Goal: Information Seeking & Learning: Learn about a topic

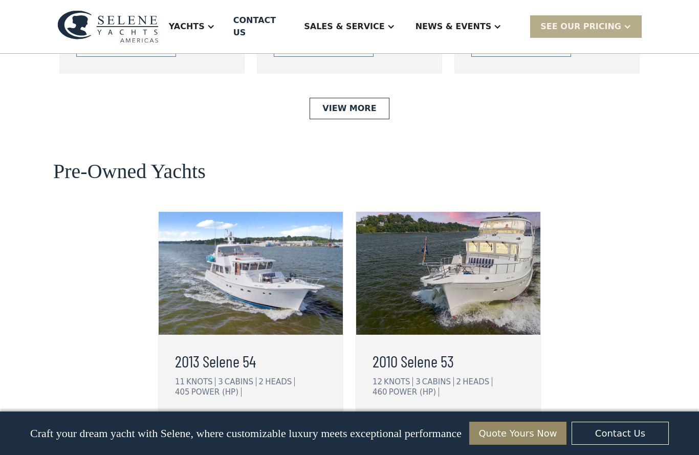
scroll to position [2519, 0]
click at [250, 413] on link "view details" at bounding box center [225, 423] width 100 height 21
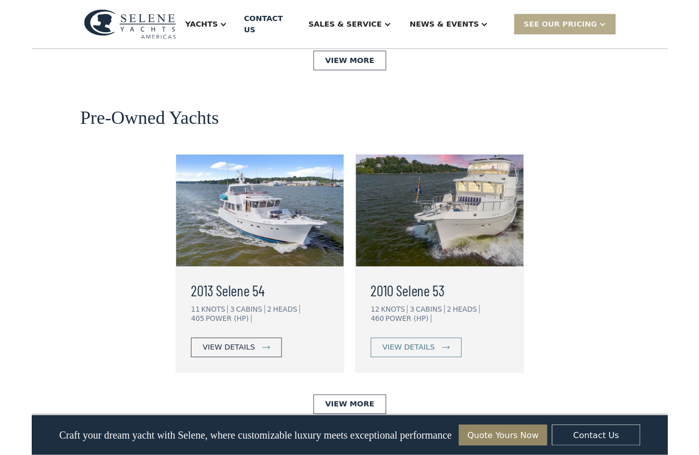
scroll to position [2561, 0]
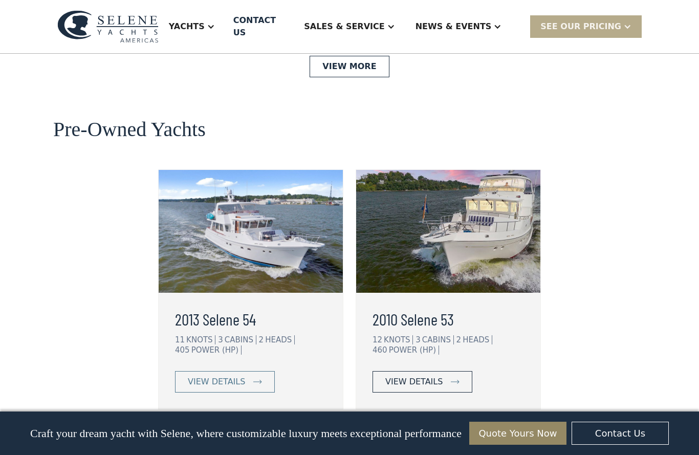
click at [435, 375] on div "view details" at bounding box center [413, 381] width 57 height 12
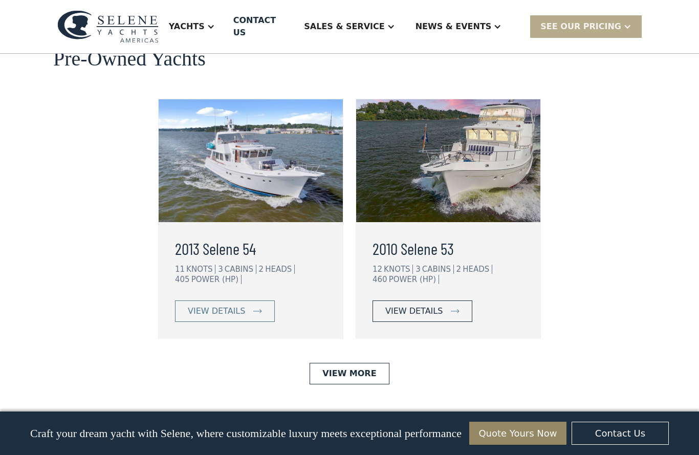
scroll to position [2627, 0]
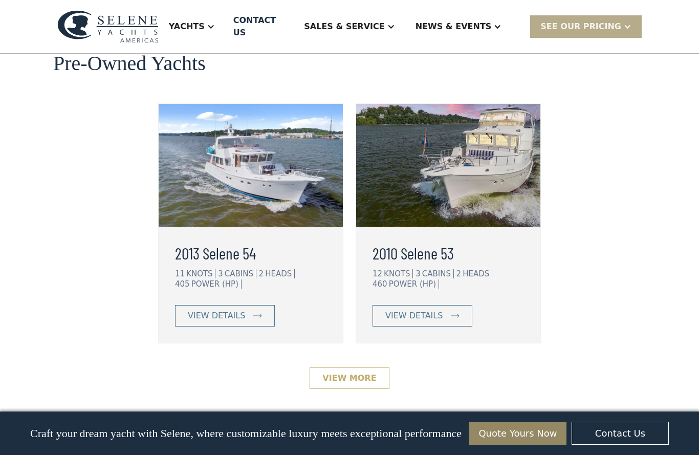
click at [351, 367] on link "View More" at bounding box center [348, 377] width 79 height 21
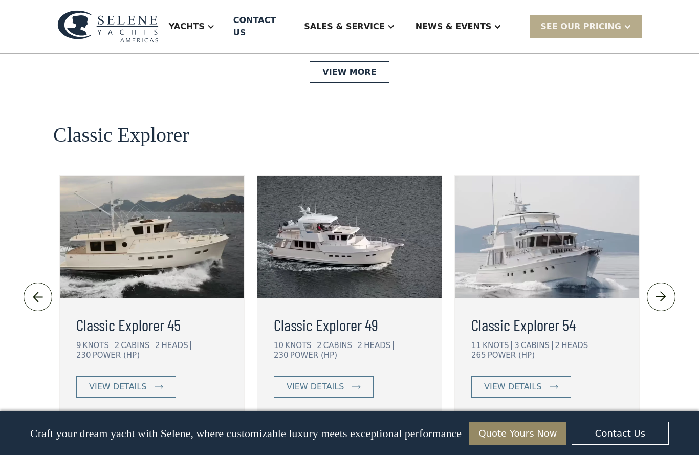
scroll to position [2178, 0]
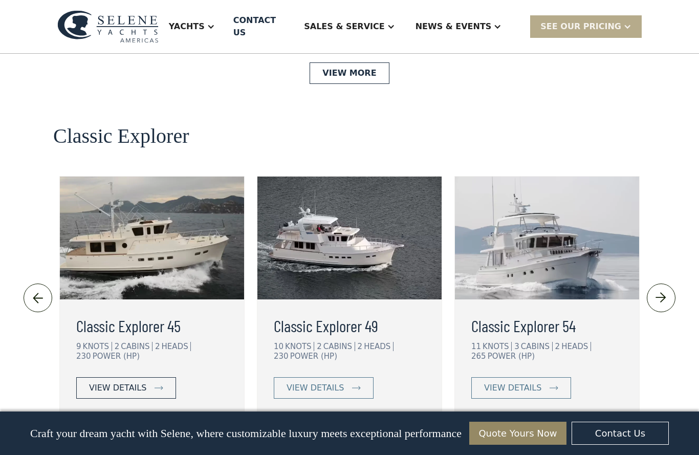
click at [148, 377] on link "view details" at bounding box center [126, 387] width 100 height 21
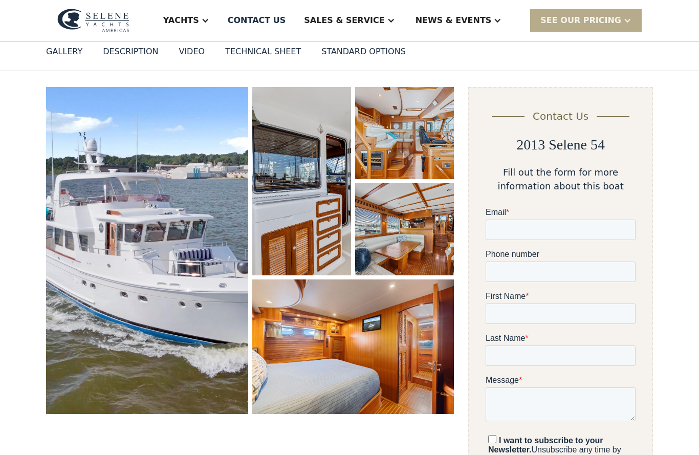
scroll to position [99, 0]
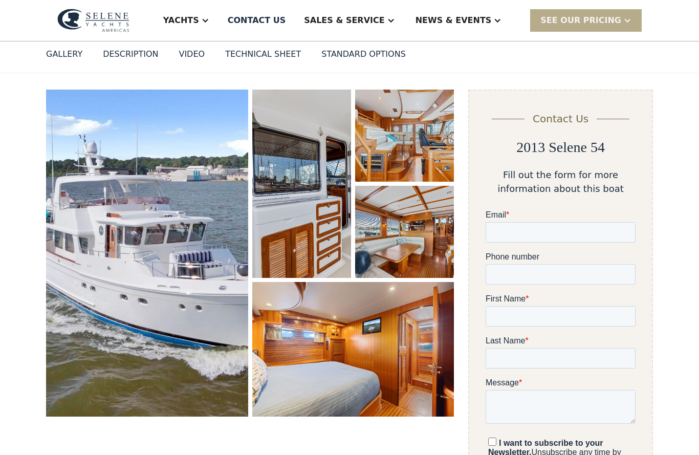
click at [206, 319] on img "open lightbox" at bounding box center [147, 253] width 202 height 327
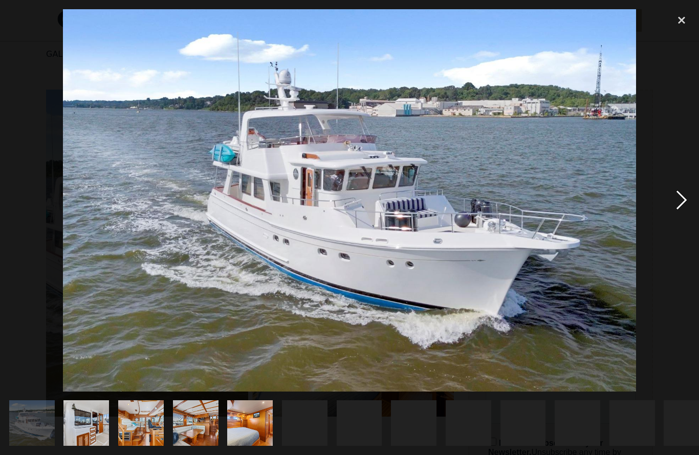
click at [687, 193] on div "next image" at bounding box center [681, 200] width 35 height 382
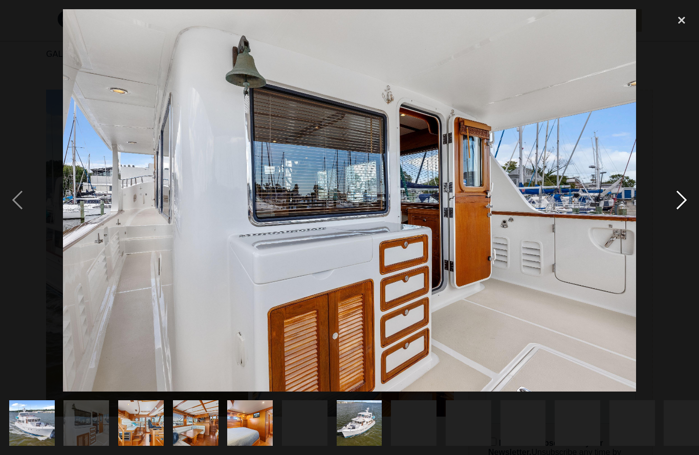
click at [692, 196] on div "next image" at bounding box center [681, 200] width 35 height 382
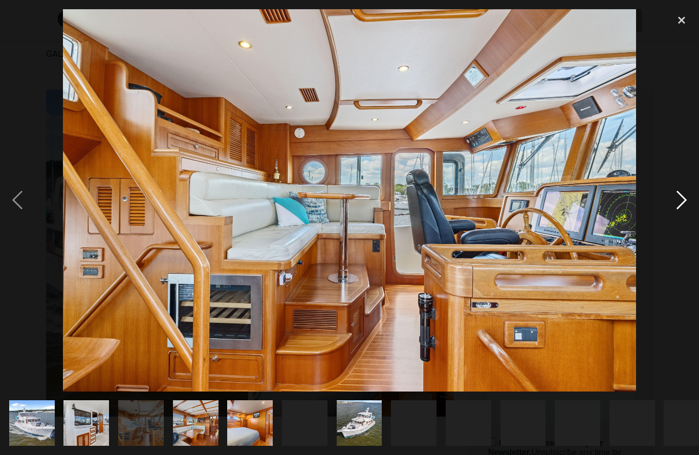
scroll to position [0, 0]
click at [680, 203] on div "next image" at bounding box center [681, 200] width 35 height 382
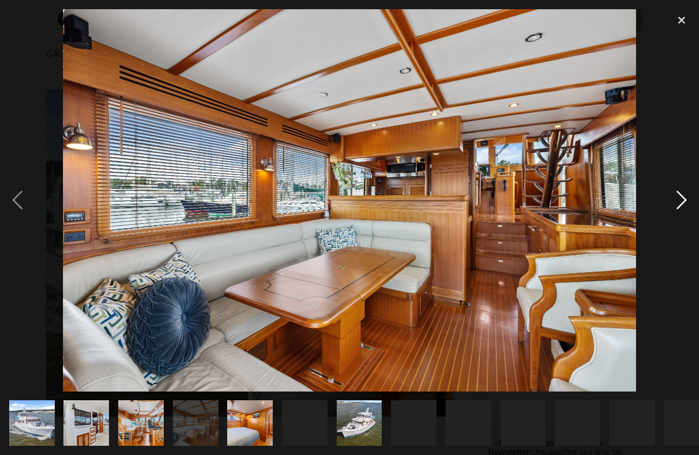
click at [686, 201] on div "next image" at bounding box center [681, 200] width 35 height 382
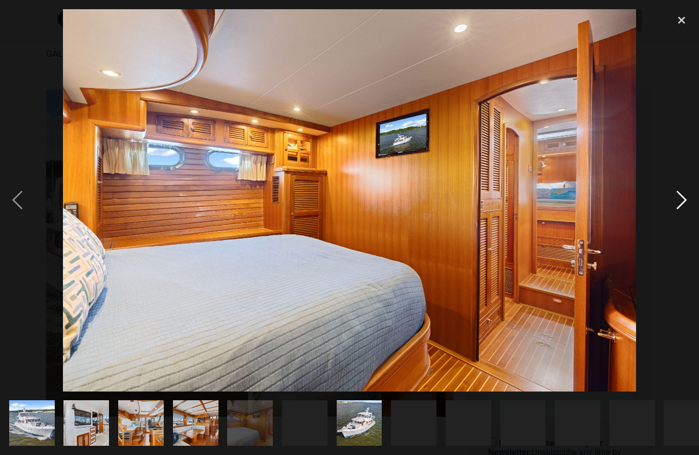
click at [684, 202] on div "next image" at bounding box center [681, 200] width 35 height 382
click at [678, 202] on div "next image" at bounding box center [681, 200] width 35 height 382
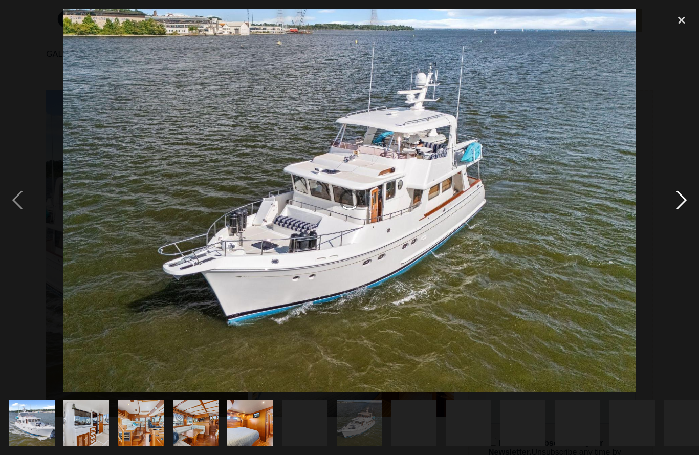
click at [685, 203] on div "next image" at bounding box center [681, 200] width 35 height 382
click at [305, 426] on div "show item 6 of 29" at bounding box center [305, 423] width 46 height 46
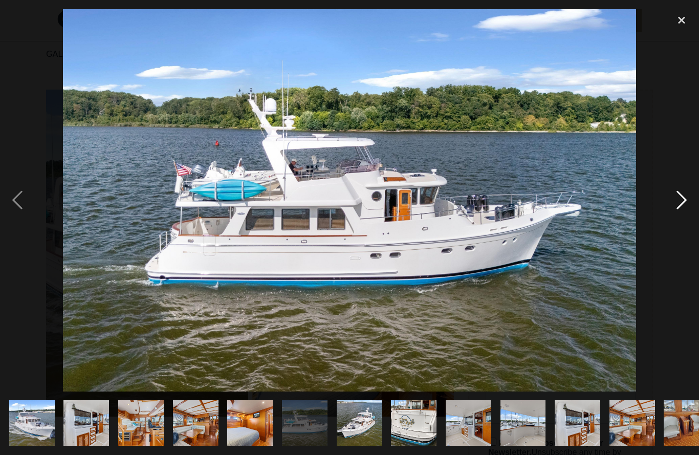
click at [680, 206] on div "next image" at bounding box center [681, 200] width 35 height 382
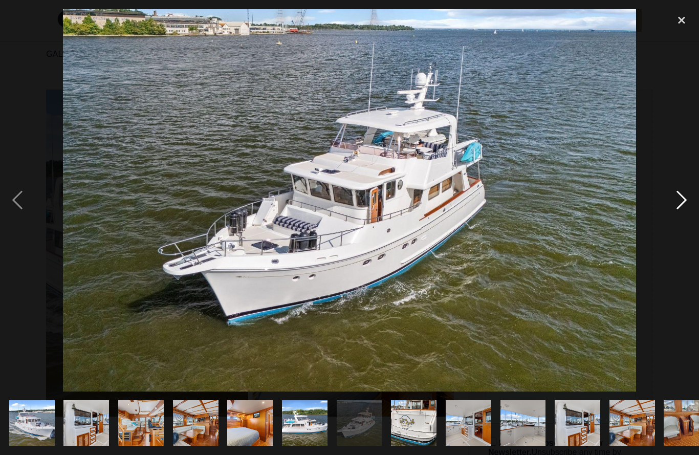
click at [685, 209] on div "next image" at bounding box center [681, 200] width 35 height 382
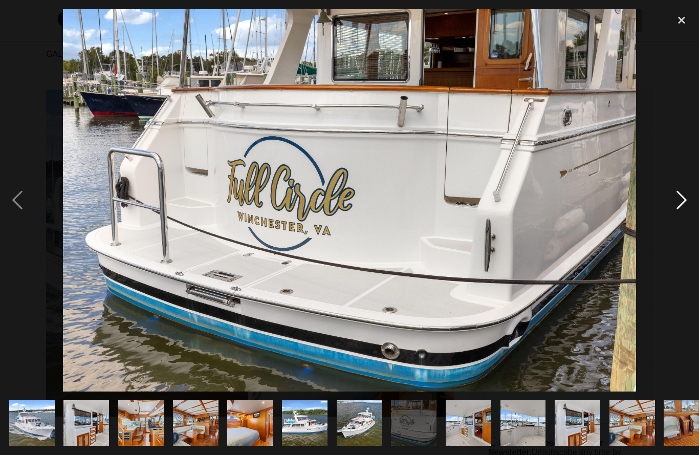
click at [679, 208] on div "next image" at bounding box center [681, 200] width 35 height 382
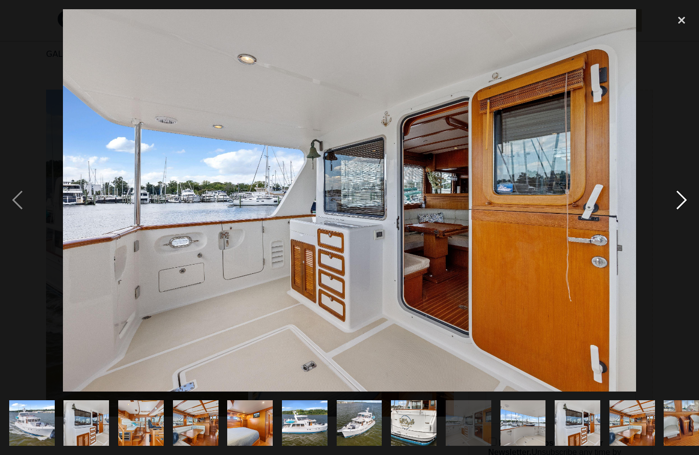
click at [681, 208] on div "next image" at bounding box center [681, 200] width 35 height 382
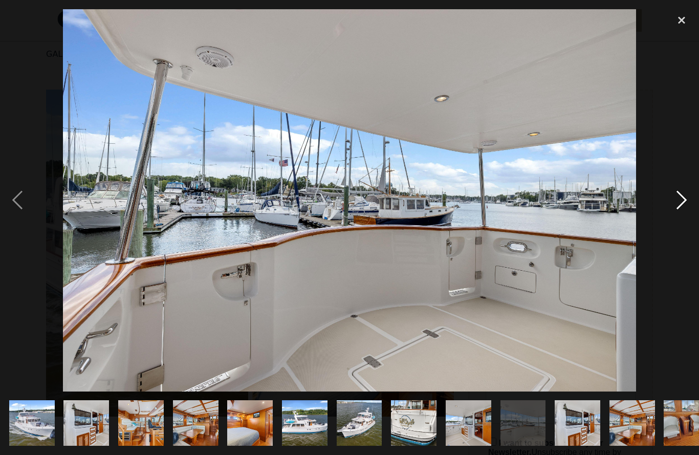
click at [682, 209] on div "next image" at bounding box center [681, 200] width 35 height 382
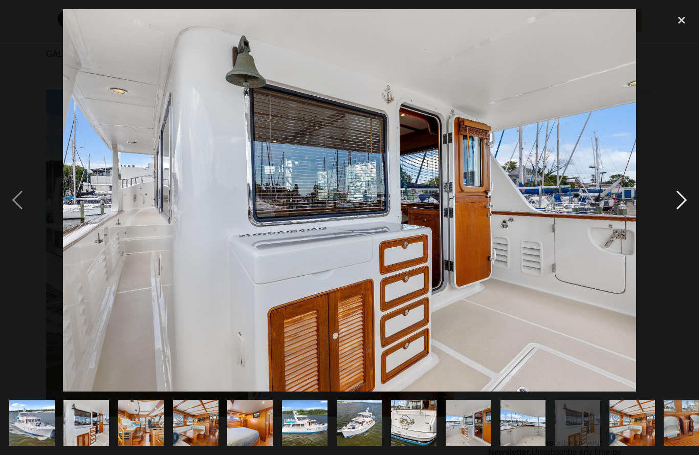
click at [680, 210] on div "next image" at bounding box center [681, 200] width 35 height 382
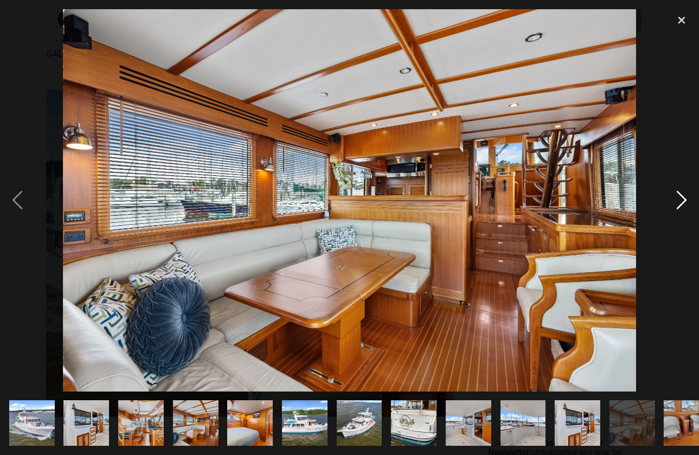
click at [677, 204] on div "next image" at bounding box center [681, 200] width 35 height 382
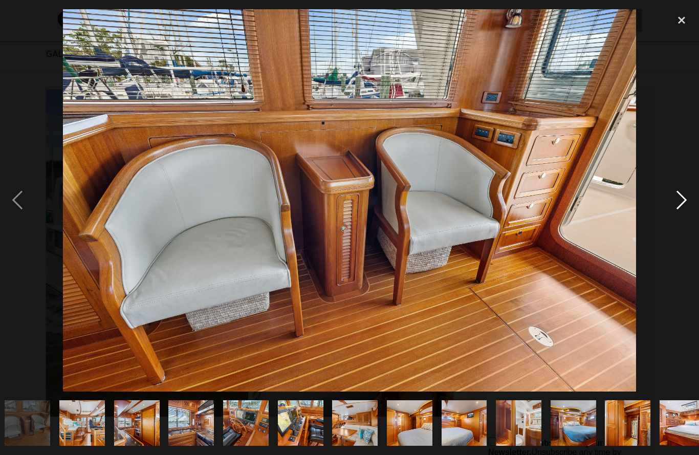
scroll to position [0, 659]
click at [682, 206] on div "next image" at bounding box center [681, 200] width 35 height 382
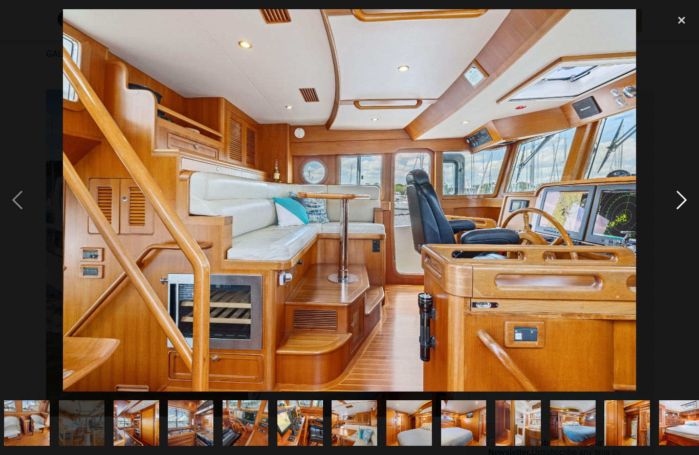
click at [680, 206] on div "next image" at bounding box center [681, 200] width 35 height 382
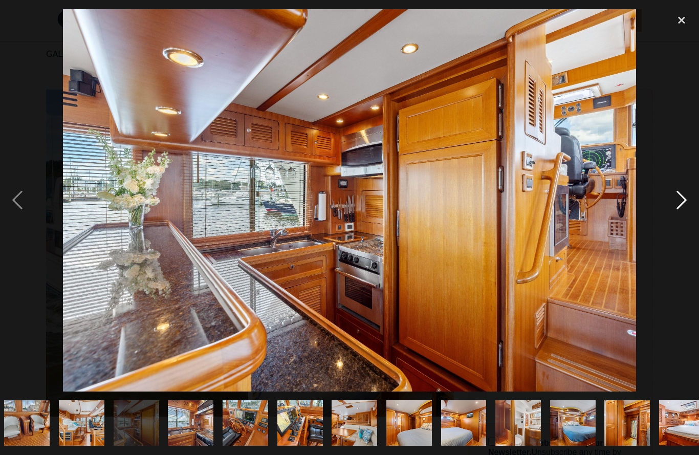
click at [682, 206] on div "next image" at bounding box center [681, 200] width 35 height 382
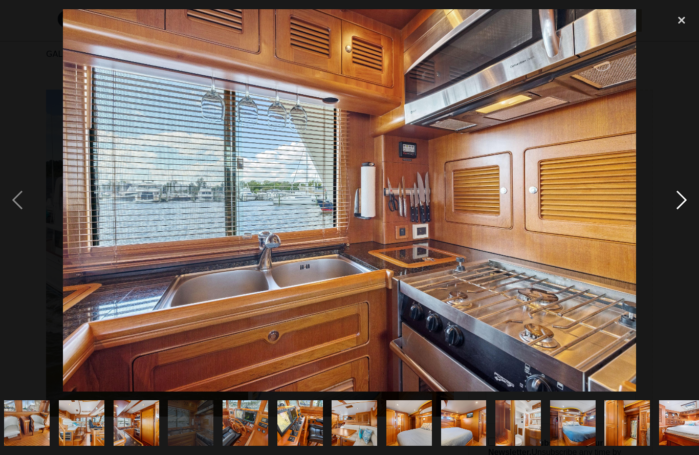
click at [682, 207] on div "next image" at bounding box center [681, 200] width 35 height 382
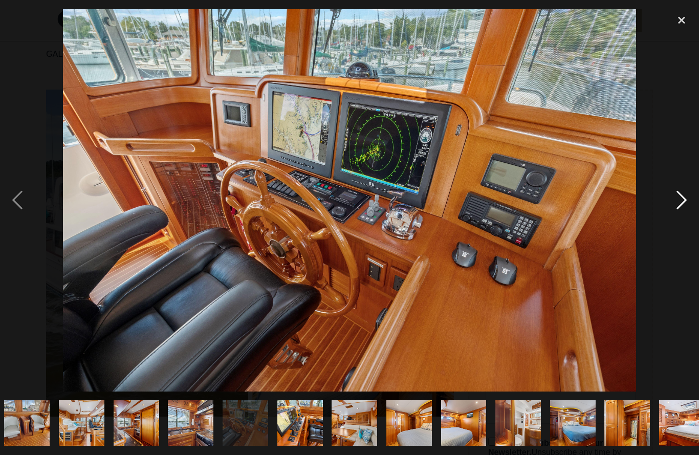
click at [682, 203] on div "next image" at bounding box center [681, 200] width 35 height 382
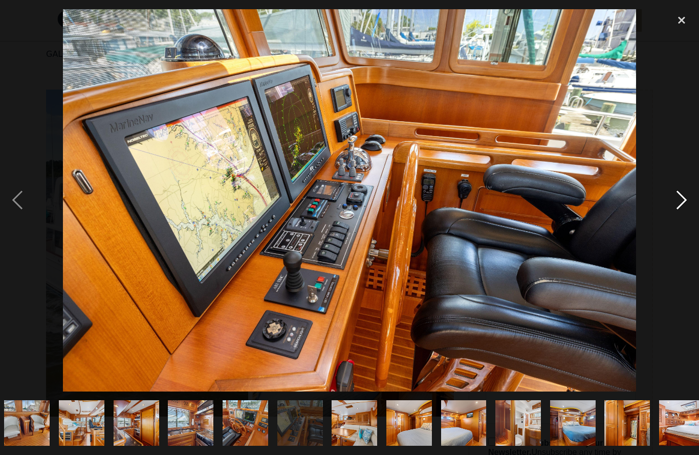
click at [680, 204] on div "next image" at bounding box center [681, 200] width 35 height 382
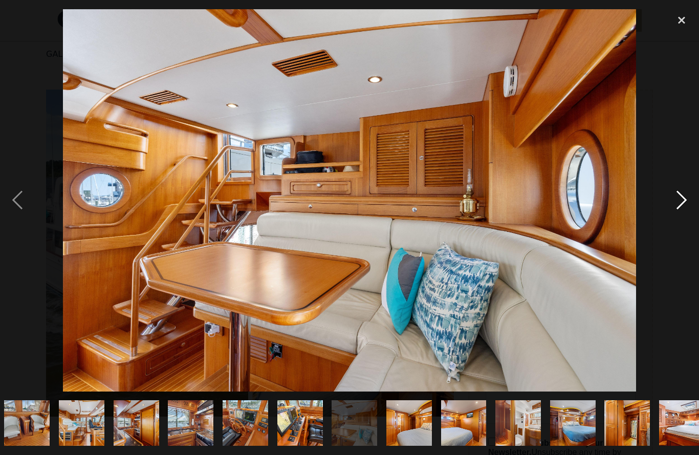
click at [685, 206] on div "next image" at bounding box center [681, 200] width 35 height 382
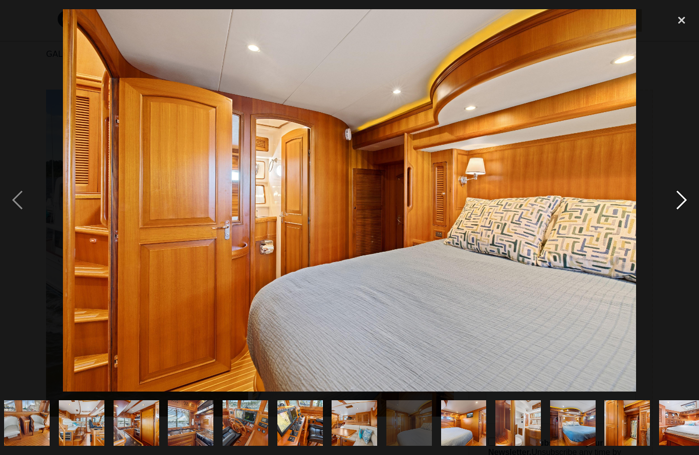
click at [686, 206] on div "next image" at bounding box center [681, 200] width 35 height 382
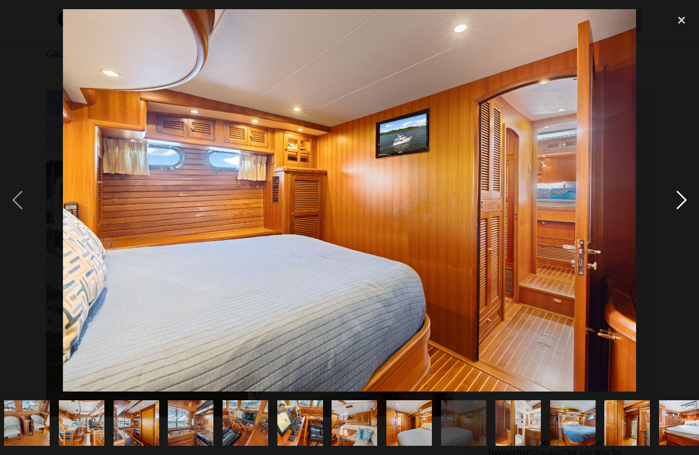
click at [681, 205] on div "next image" at bounding box center [681, 200] width 35 height 382
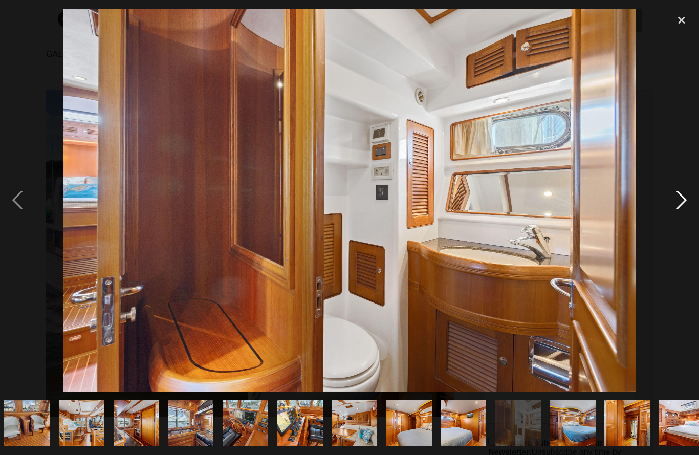
click at [685, 206] on div "next image" at bounding box center [681, 200] width 35 height 382
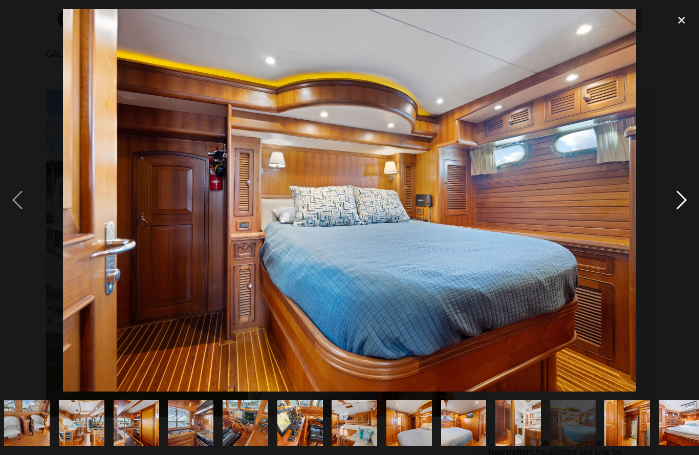
click at [685, 206] on div "next image" at bounding box center [681, 200] width 35 height 382
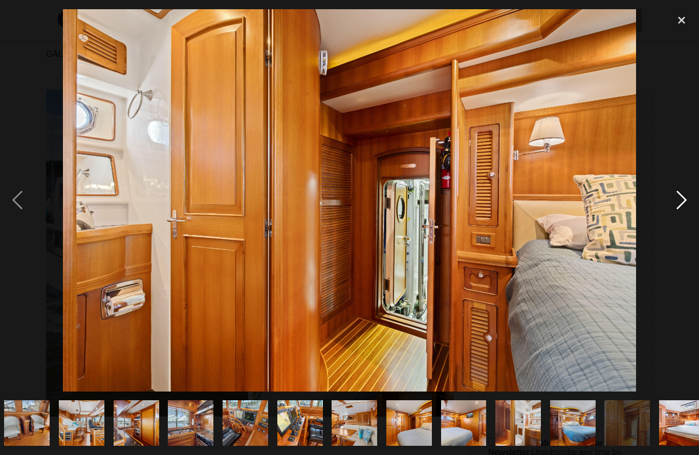
click at [686, 205] on div "next image" at bounding box center [681, 200] width 35 height 382
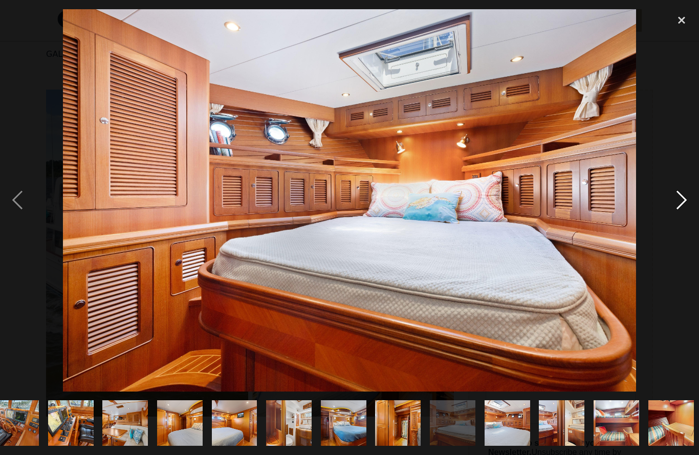
scroll to position [0, 892]
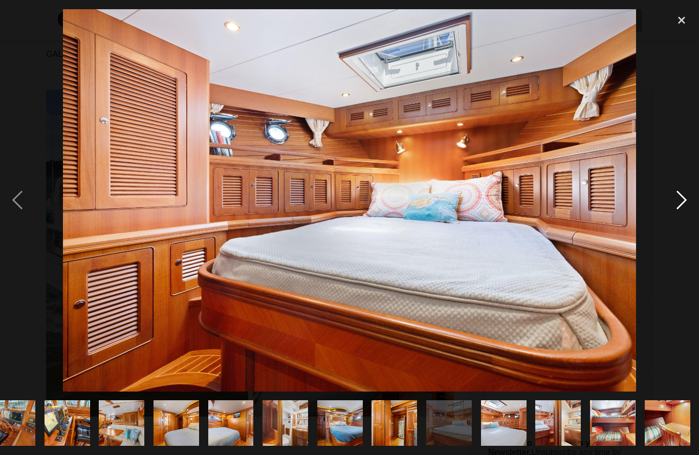
click at [684, 204] on div "next image" at bounding box center [681, 200] width 35 height 382
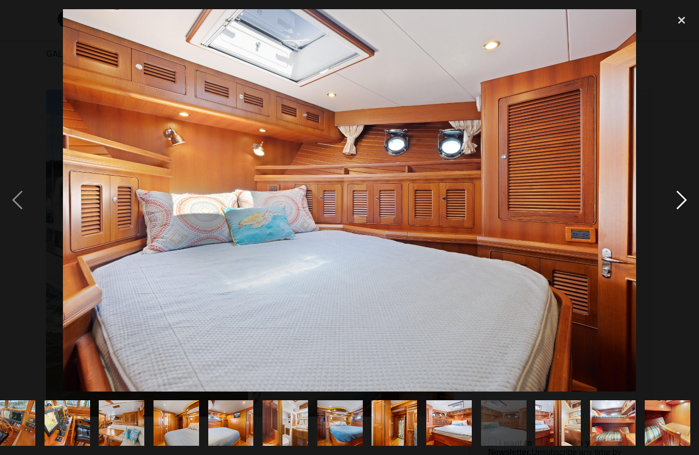
click at [686, 204] on div "next image" at bounding box center [681, 200] width 35 height 382
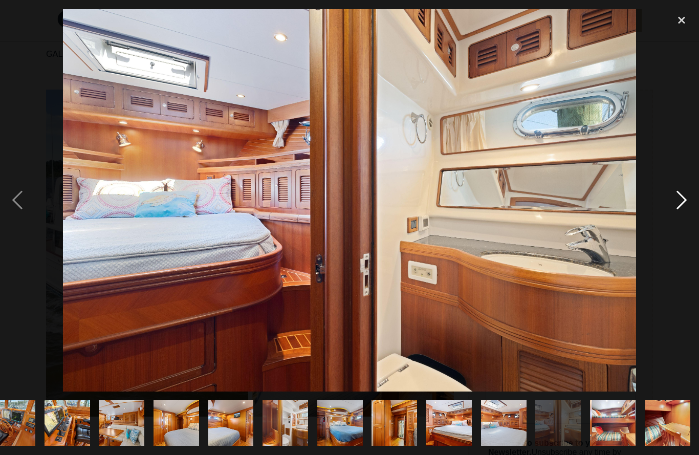
click at [685, 205] on div "next image" at bounding box center [681, 200] width 35 height 382
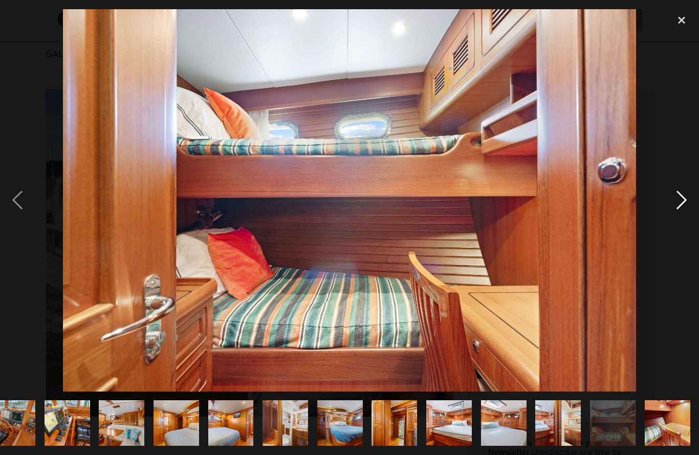
click at [681, 203] on div "next image" at bounding box center [681, 200] width 35 height 382
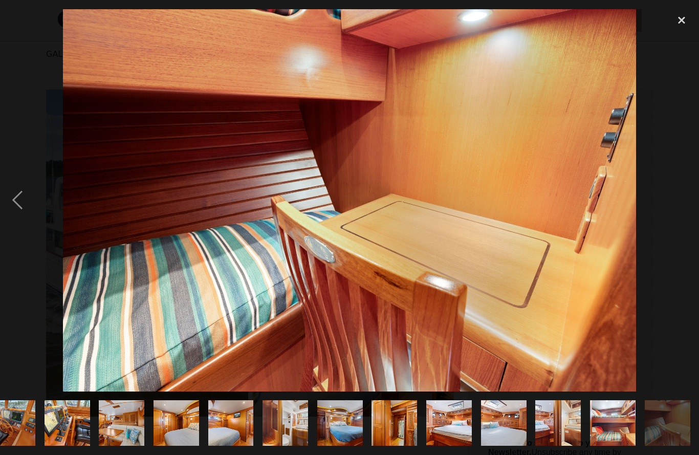
click at [682, 204] on div "next image" at bounding box center [681, 200] width 35 height 382
click at [678, 204] on div "next image" at bounding box center [681, 200] width 35 height 382
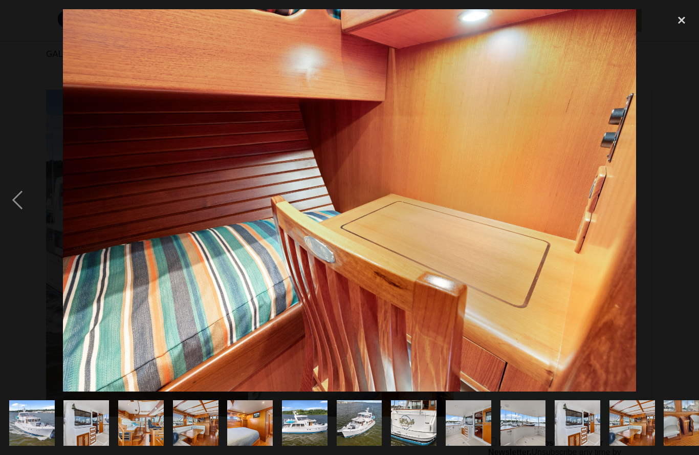
scroll to position [0, 0]
click at [15, 205] on div "previous image" at bounding box center [17, 200] width 35 height 382
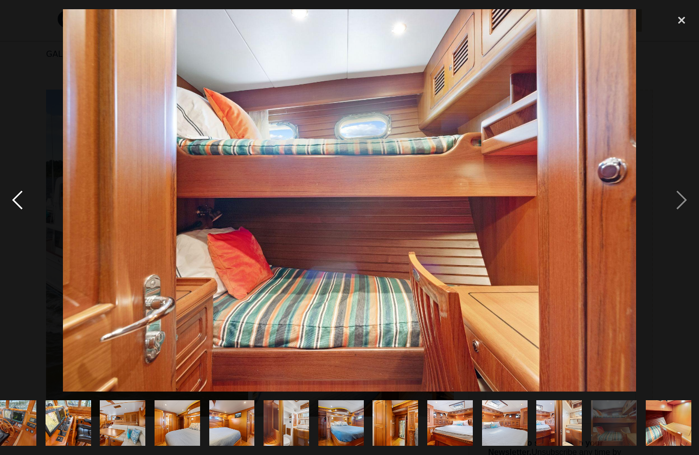
scroll to position [0, 892]
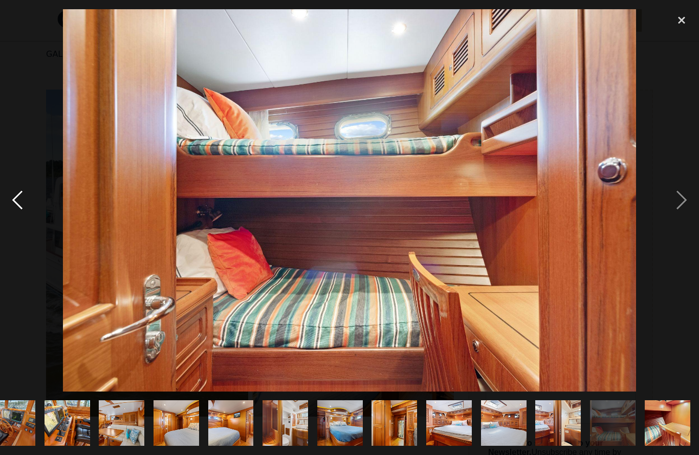
click at [12, 205] on div "previous image" at bounding box center [17, 200] width 35 height 382
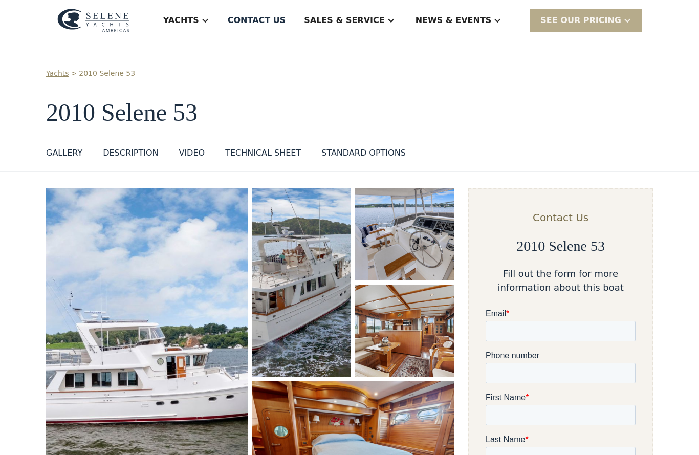
click at [189, 404] on img "open lightbox" at bounding box center [147, 351] width 202 height 327
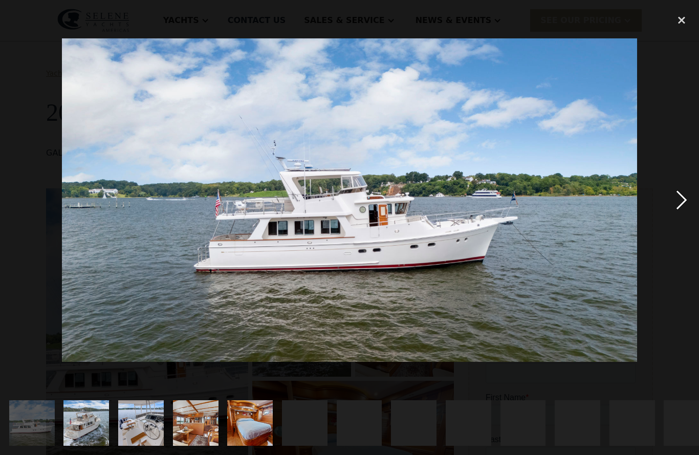
click at [682, 195] on div "next image" at bounding box center [681, 200] width 35 height 382
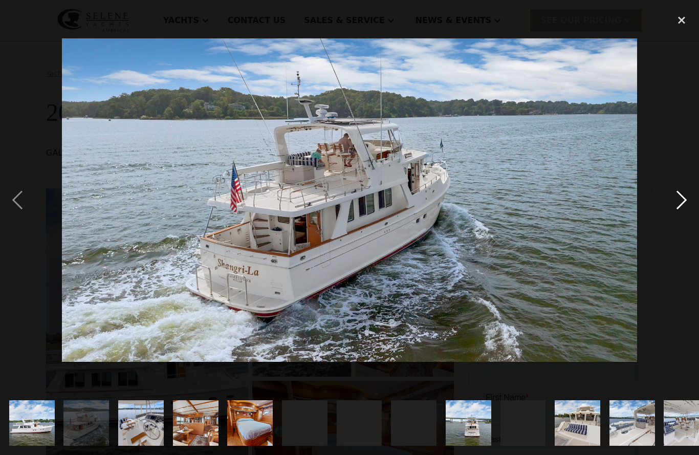
click at [694, 191] on div "next image" at bounding box center [681, 200] width 35 height 382
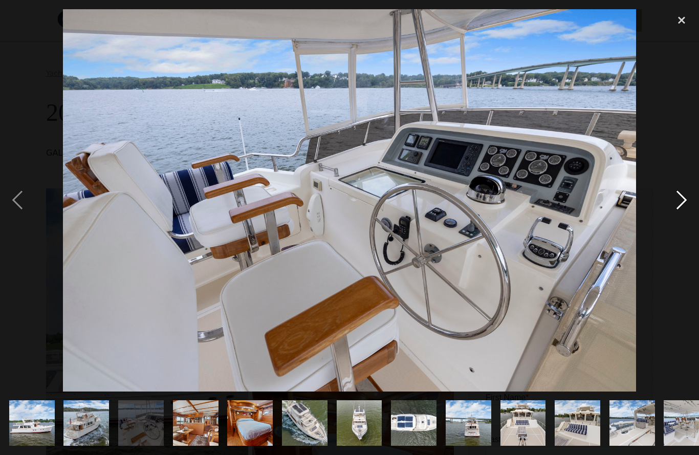
click at [694, 192] on div "next image" at bounding box center [681, 200] width 35 height 382
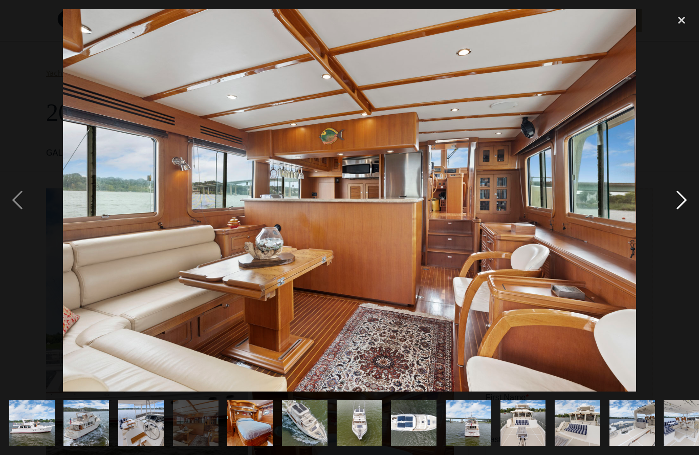
click at [694, 194] on div "next image" at bounding box center [681, 200] width 35 height 382
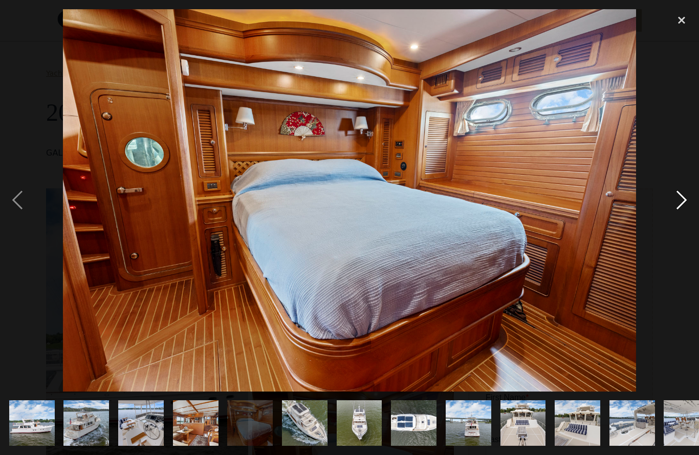
click at [694, 193] on div "next image" at bounding box center [681, 200] width 35 height 382
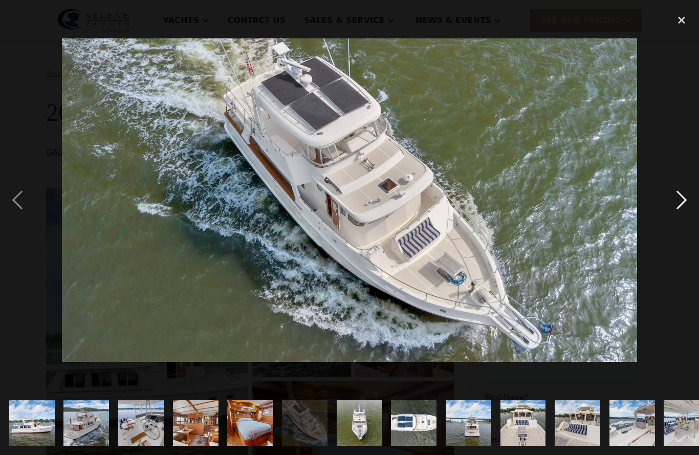
click at [694, 193] on div "next image" at bounding box center [681, 200] width 35 height 382
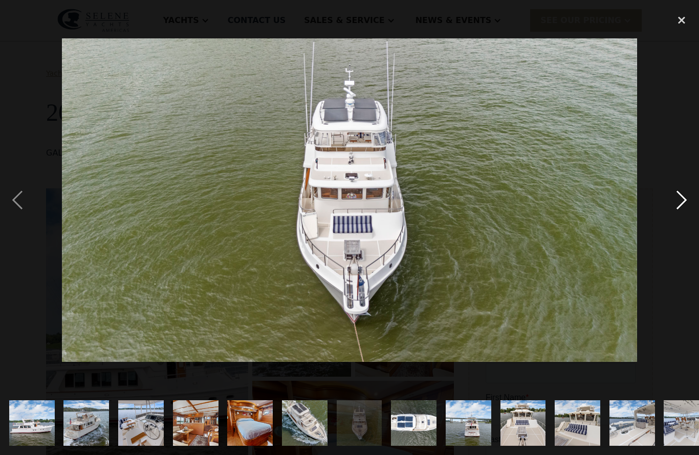
click at [694, 192] on div "next image" at bounding box center [681, 200] width 35 height 382
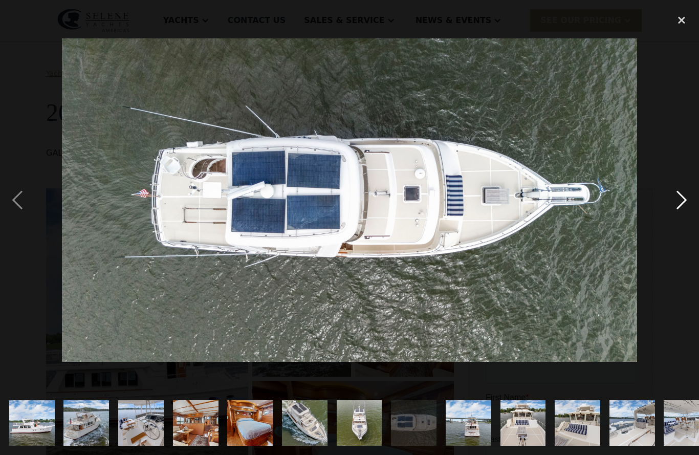
click at [693, 193] on div "next image" at bounding box center [681, 200] width 35 height 382
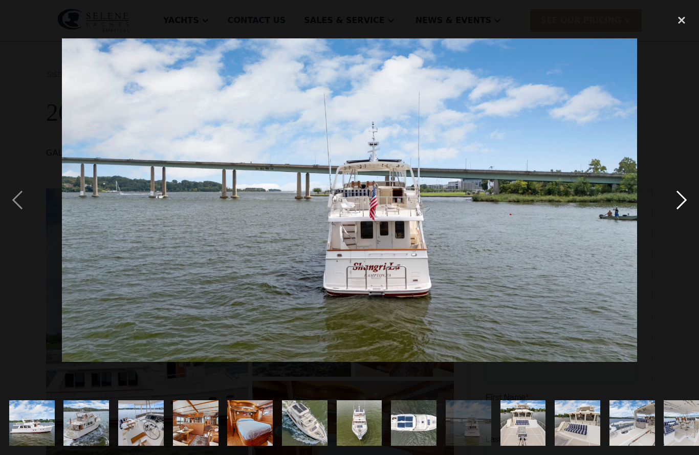
click at [692, 192] on div "next image" at bounding box center [681, 200] width 35 height 382
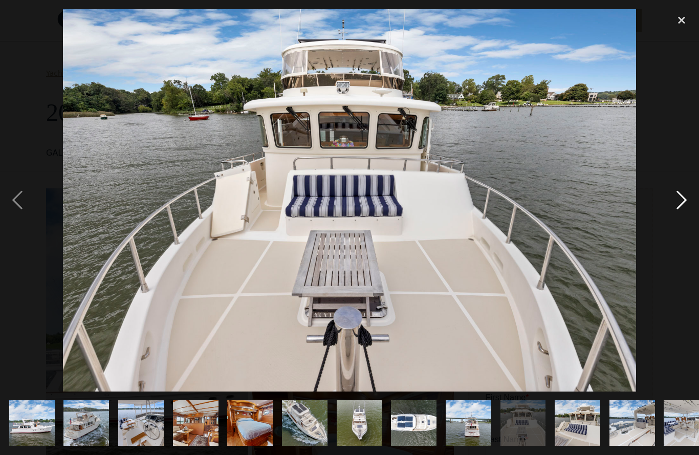
click at [692, 192] on div "next image" at bounding box center [681, 200] width 35 height 382
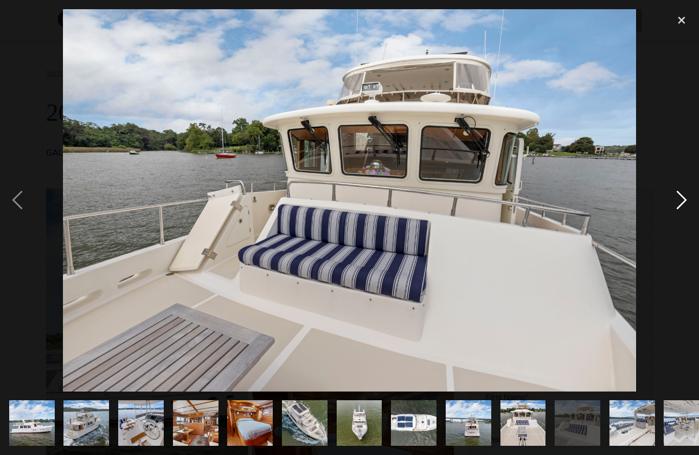
click at [692, 190] on div "next image" at bounding box center [681, 200] width 35 height 382
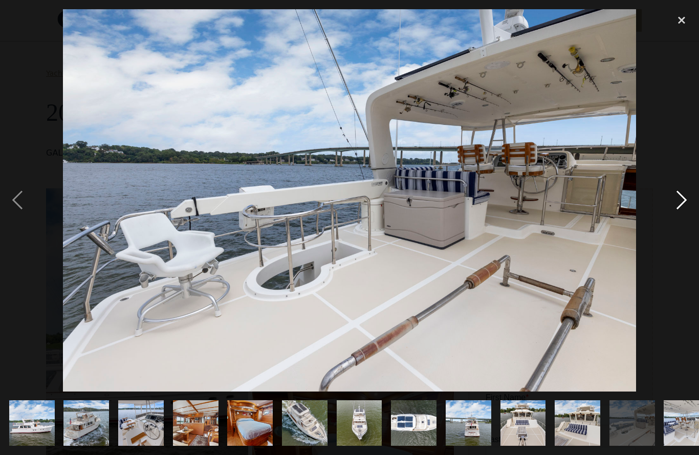
click at [692, 192] on div "next image" at bounding box center [681, 200] width 35 height 382
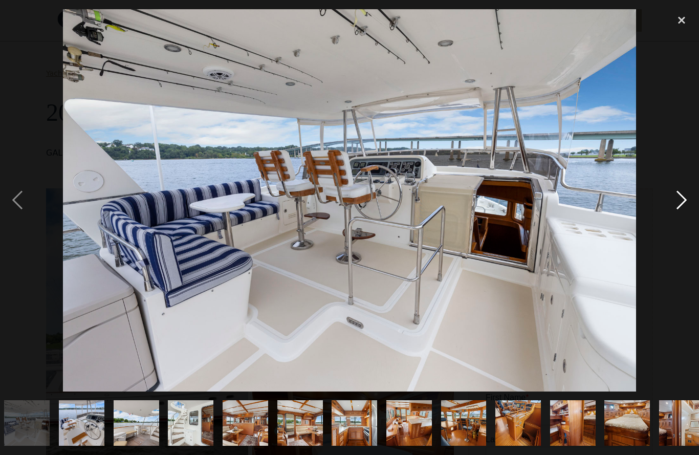
scroll to position [0, 659]
click at [19, 194] on div "previous image" at bounding box center [17, 200] width 35 height 382
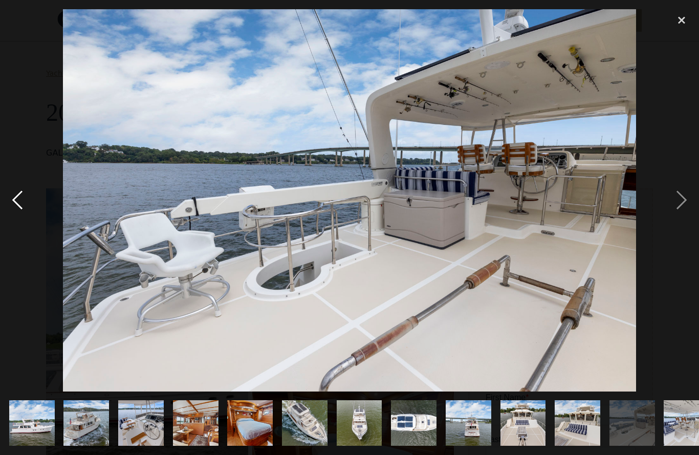
scroll to position [0, 0]
click at [678, 198] on div "next image" at bounding box center [681, 200] width 35 height 382
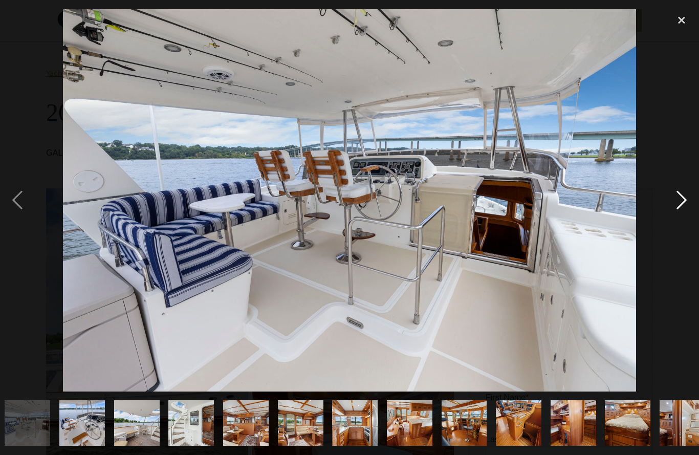
scroll to position [0, 659]
click at [680, 204] on div "next image" at bounding box center [681, 200] width 35 height 382
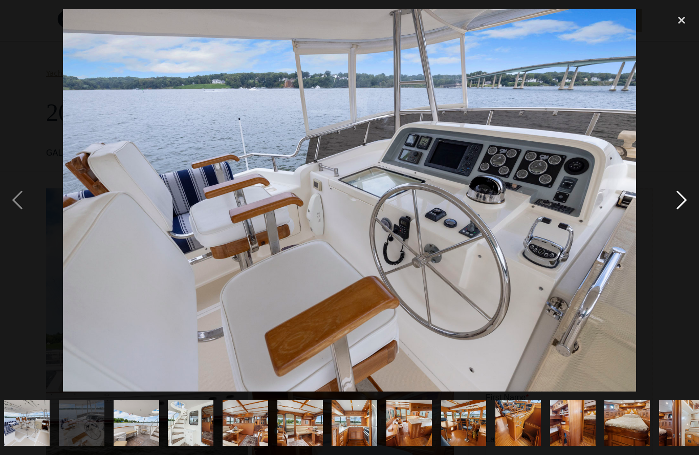
click at [684, 207] on div "next image" at bounding box center [681, 200] width 35 height 382
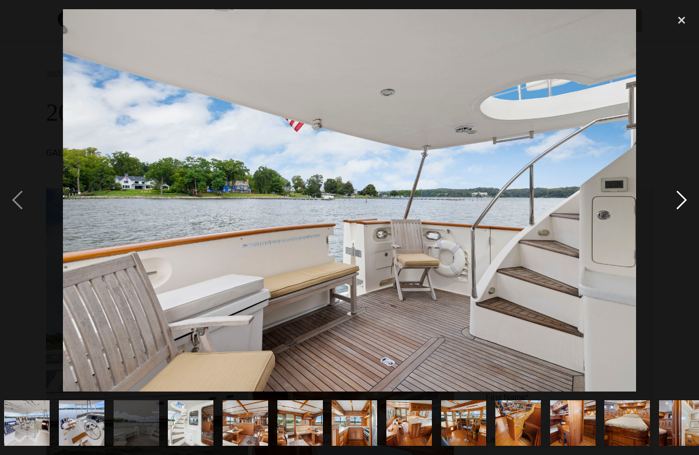
click at [687, 207] on div "next image" at bounding box center [681, 200] width 35 height 382
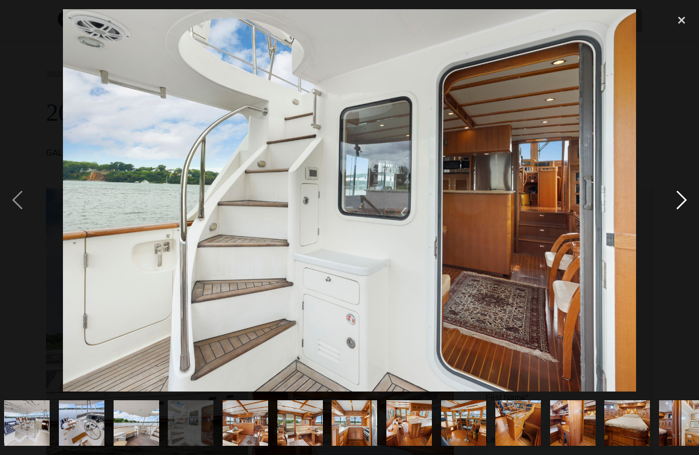
click at [684, 205] on div "next image" at bounding box center [681, 200] width 35 height 382
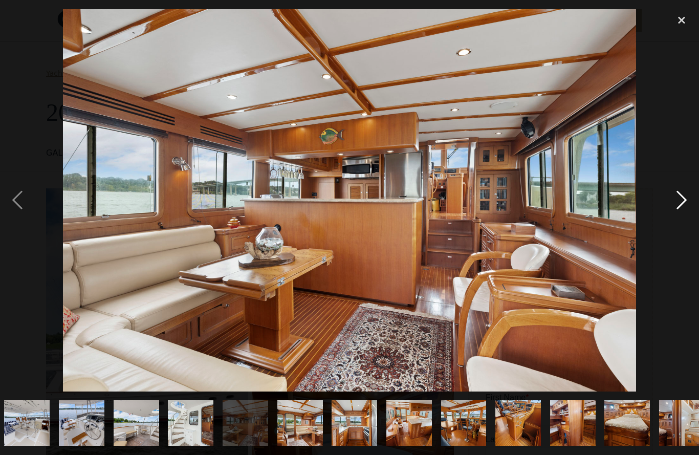
click at [687, 205] on div "next image" at bounding box center [681, 200] width 35 height 382
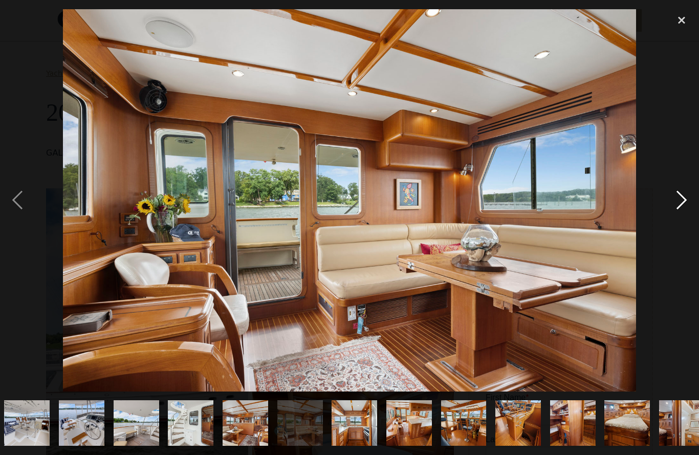
click at [684, 205] on div "next image" at bounding box center [681, 200] width 35 height 382
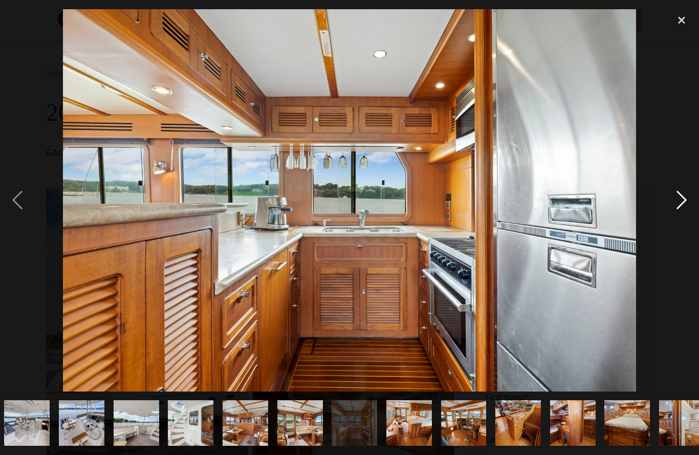
click at [689, 203] on div "next image" at bounding box center [681, 200] width 35 height 382
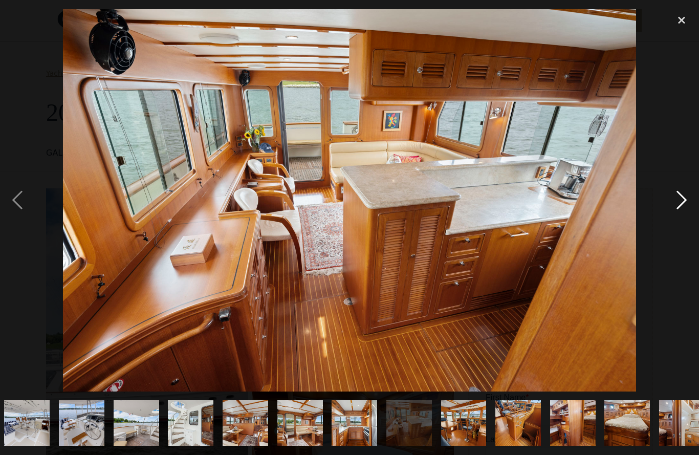
click at [687, 203] on div "next image" at bounding box center [681, 200] width 35 height 382
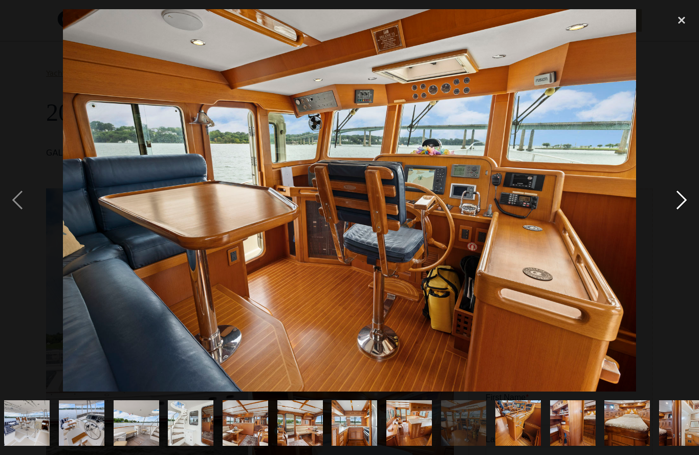
click at [684, 205] on div "next image" at bounding box center [681, 200] width 35 height 382
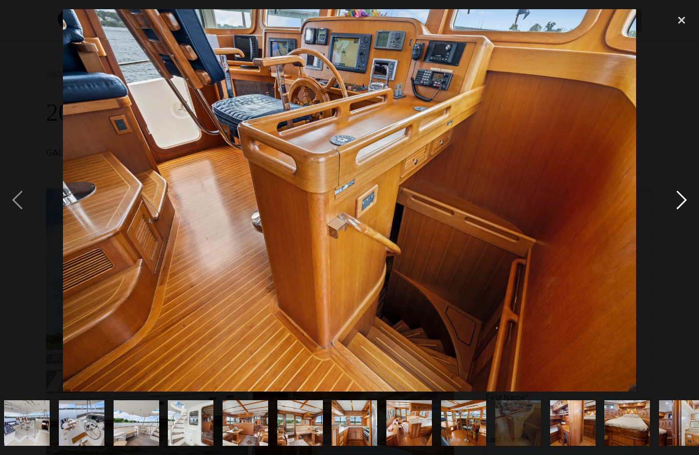
click at [686, 205] on div "next image" at bounding box center [681, 200] width 35 height 382
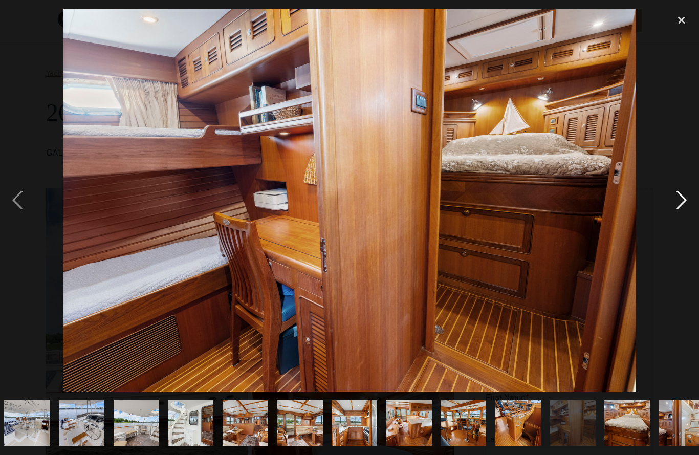
click at [678, 204] on div "next image" at bounding box center [681, 200] width 35 height 382
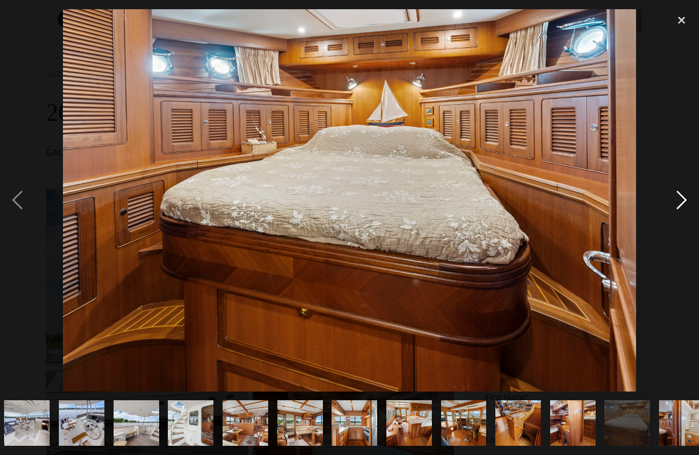
click at [676, 202] on div "next image" at bounding box center [681, 200] width 35 height 382
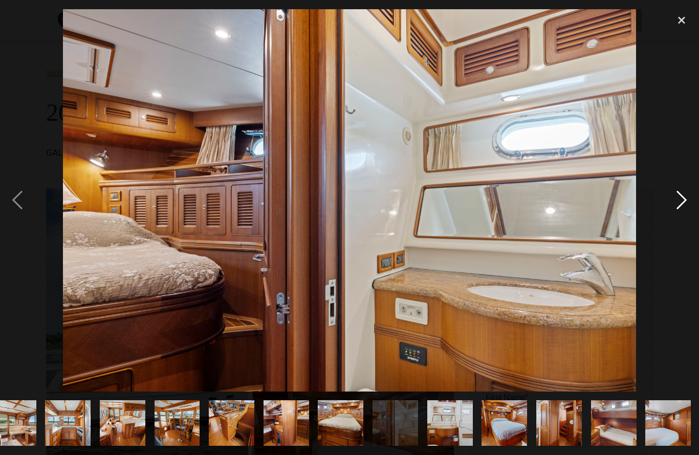
scroll to position [0, 947]
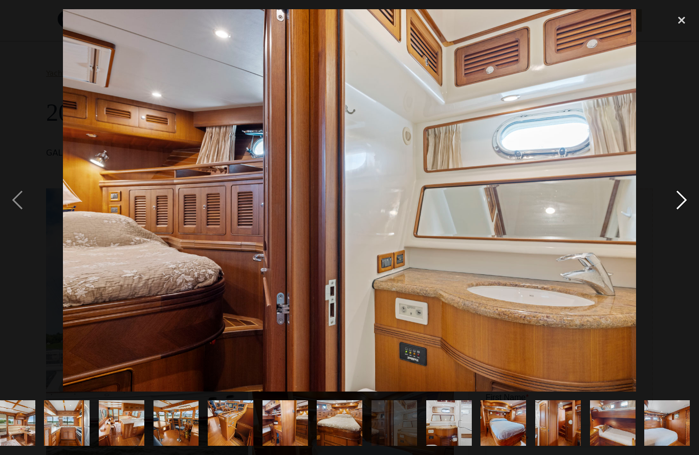
click at [676, 202] on div "next image" at bounding box center [681, 200] width 35 height 382
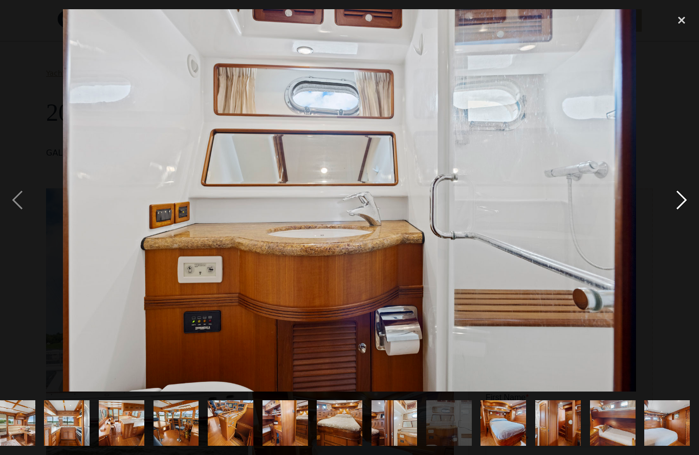
click at [678, 202] on div "next image" at bounding box center [681, 200] width 35 height 382
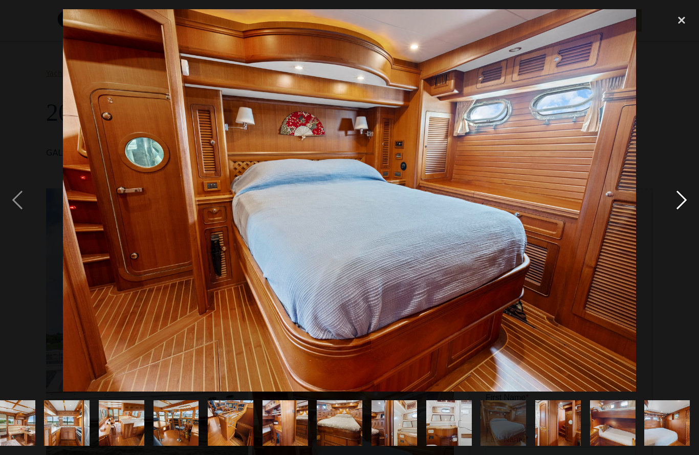
click at [674, 203] on div "next image" at bounding box center [681, 200] width 35 height 382
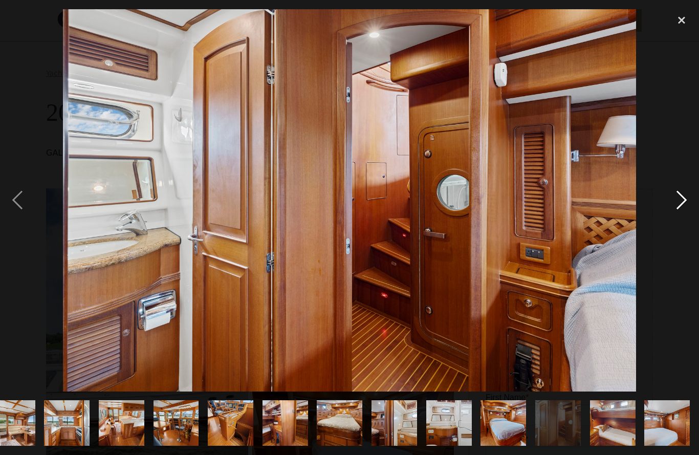
click at [674, 202] on div "next image" at bounding box center [681, 200] width 35 height 382
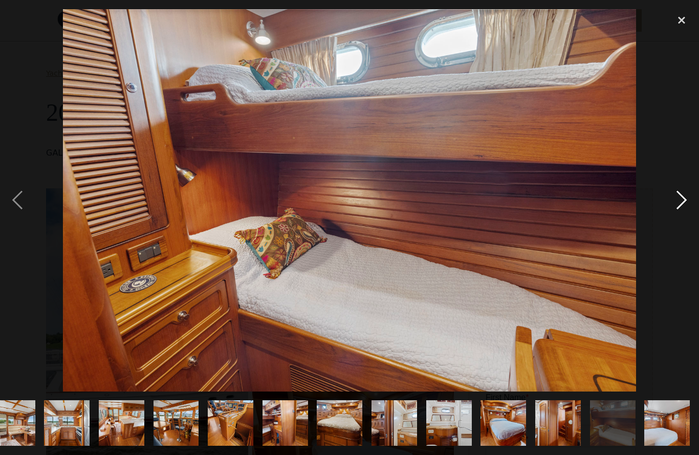
click at [675, 204] on div "next image" at bounding box center [681, 200] width 35 height 382
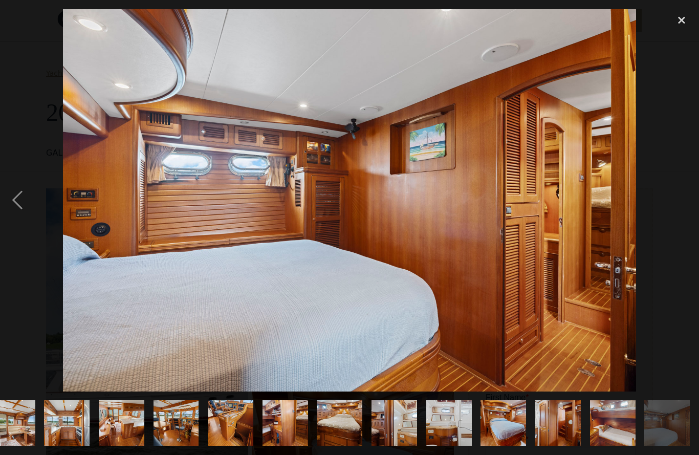
click at [678, 203] on div "next image" at bounding box center [681, 200] width 35 height 382
click at [678, 201] on div "next image" at bounding box center [681, 200] width 35 height 382
click at [6, 204] on div "previous image" at bounding box center [17, 200] width 35 height 382
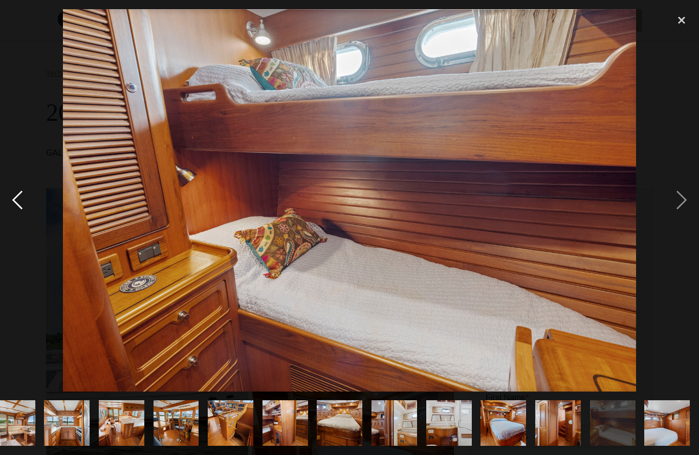
click at [20, 202] on div "previous image" at bounding box center [17, 200] width 35 height 382
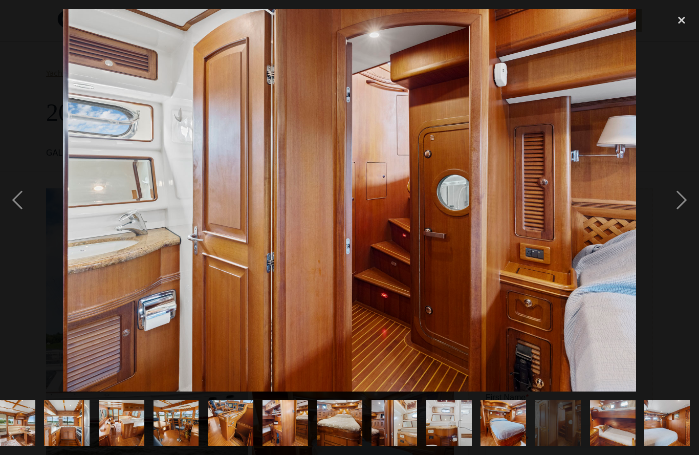
click at [22, 453] on div "show item 18 of 30" at bounding box center [12, 422] width 55 height 63
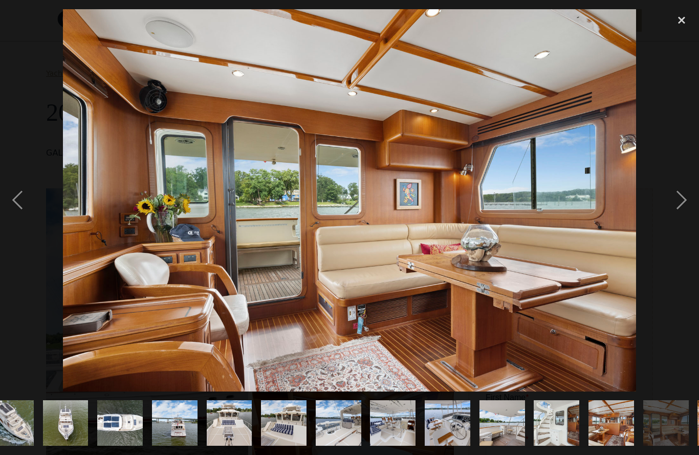
scroll to position [0, 288]
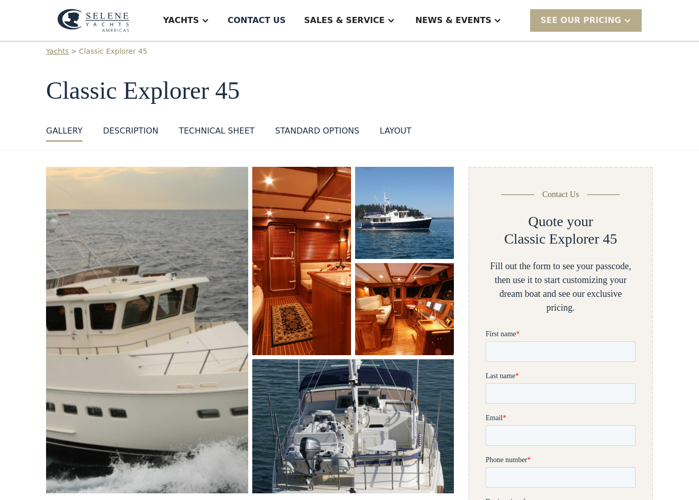
scroll to position [22, 0]
click at [418, 330] on img "open lightbox" at bounding box center [404, 309] width 99 height 92
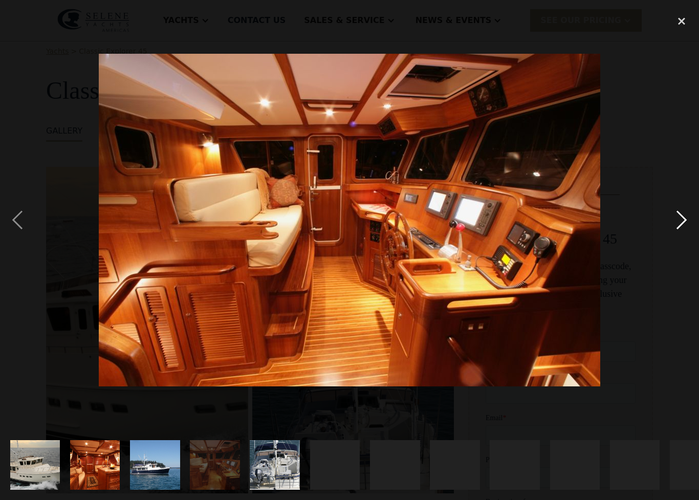
click at [689, 220] on div "next image" at bounding box center [681, 220] width 35 height 420
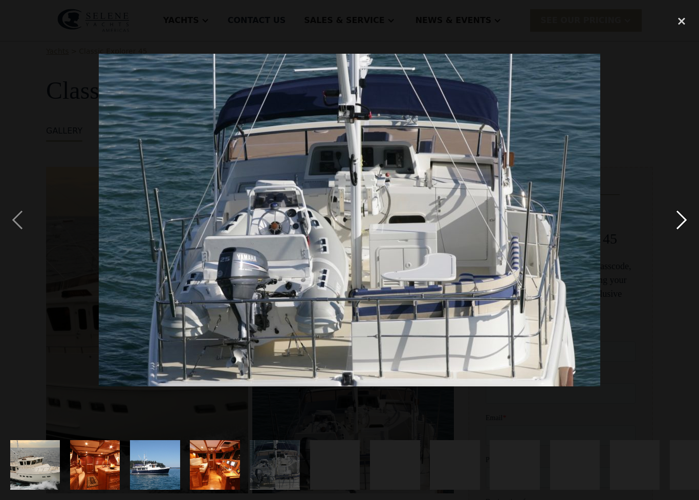
click at [688, 224] on div "next image" at bounding box center [681, 220] width 35 height 420
click at [684, 224] on div "next image" at bounding box center [681, 220] width 35 height 420
click at [158, 454] on img "show item 3 of 17" at bounding box center [154, 465] width 75 height 50
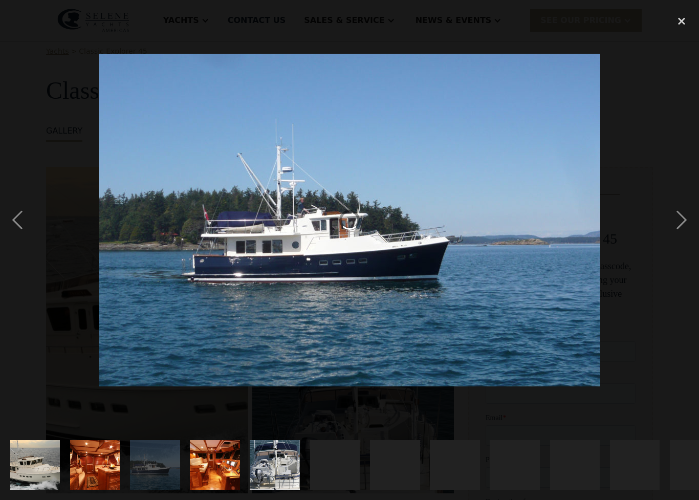
click at [269, 454] on img "show item 5 of 17" at bounding box center [274, 465] width 75 height 50
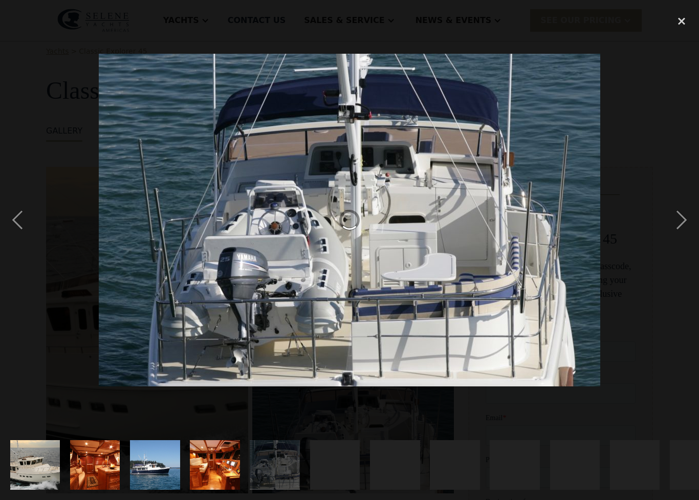
click at [326, 454] on div "show item 6 of 17" at bounding box center [335, 465] width 50 height 50
click at [683, 211] on div "next image" at bounding box center [681, 220] width 35 height 420
click at [682, 221] on div "next image" at bounding box center [681, 220] width 35 height 420
click at [671, 230] on div "next image" at bounding box center [681, 220] width 35 height 420
click at [678, 224] on div "next image" at bounding box center [681, 220] width 35 height 420
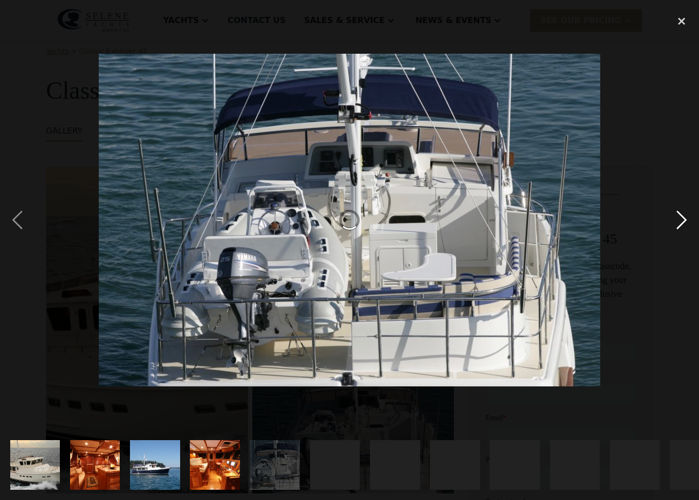
click at [677, 222] on div "next image" at bounding box center [681, 220] width 35 height 420
click at [676, 225] on div "next image" at bounding box center [681, 220] width 35 height 420
click at [686, 23] on div "close lightbox" at bounding box center [681, 21] width 35 height 23
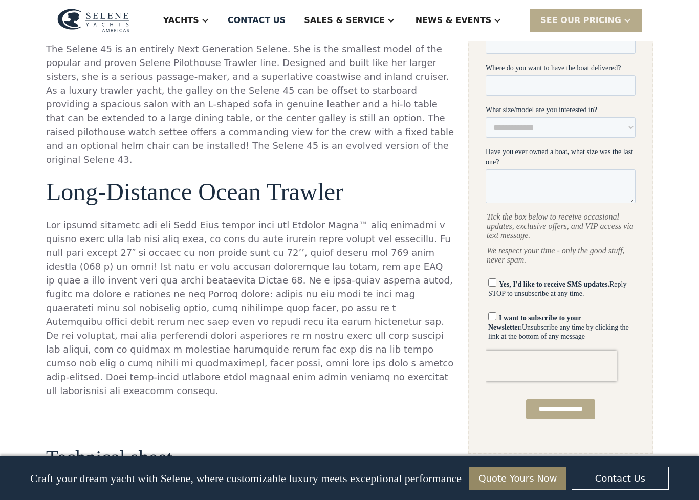
scroll to position [504, 0]
